Goal: Submit feedback/report problem

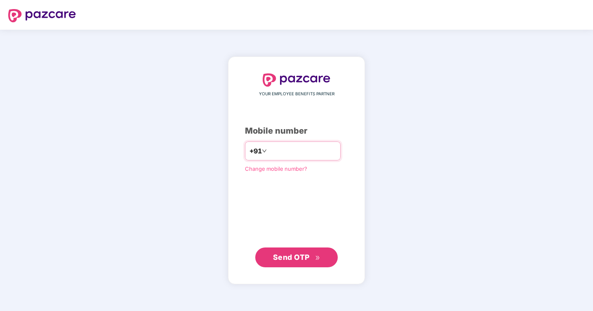
click at [287, 144] on div "+91" at bounding box center [293, 151] width 96 height 19
click at [284, 144] on input "number" at bounding box center [303, 150] width 68 height 13
